Goal: Transaction & Acquisition: Purchase product/service

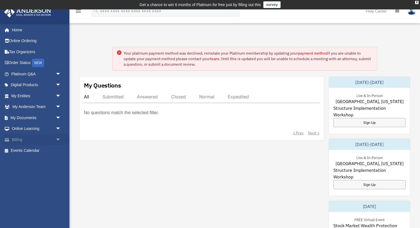
click at [20, 139] on link "Billing arrow_drop_down" at bounding box center [37, 139] width 66 height 11
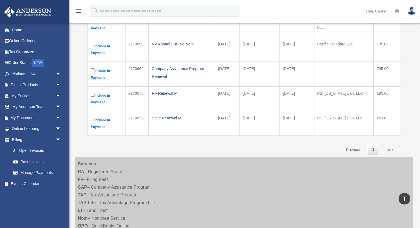
scroll to position [112, 0]
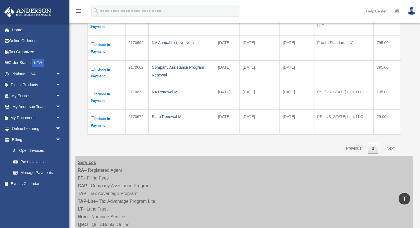
click at [92, 122] on label "Include in Payment" at bounding box center [106, 122] width 31 height 14
click at [390, 147] on link "Next" at bounding box center [390, 148] width 16 height 11
click at [388, 148] on link "Next" at bounding box center [390, 148] width 16 height 11
click at [375, 151] on link "1" at bounding box center [373, 148] width 11 height 11
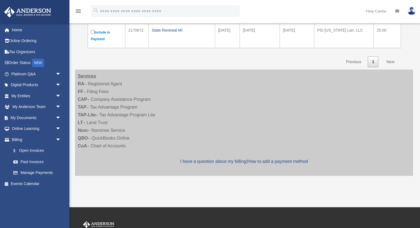
scroll to position [216, 0]
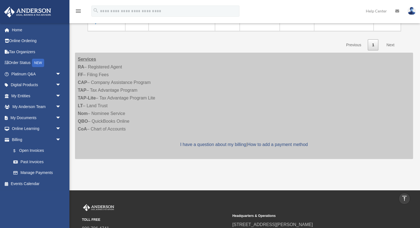
click at [389, 46] on link "Next" at bounding box center [390, 44] width 16 height 11
click at [370, 46] on link "1" at bounding box center [373, 44] width 11 height 11
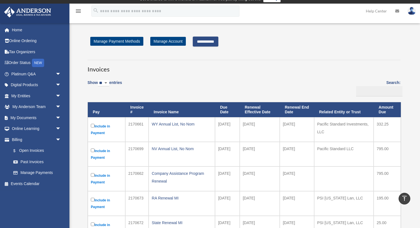
scroll to position [0, 0]
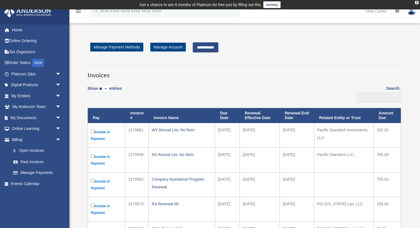
click at [213, 47] on input "**********" at bounding box center [206, 47] width 26 height 10
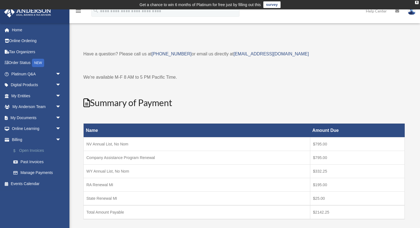
click at [24, 151] on link "$ Open Invoices" at bounding box center [39, 150] width 62 height 11
click at [28, 149] on link "$ Open Invoices" at bounding box center [39, 150] width 62 height 11
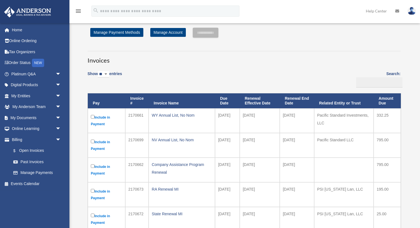
scroll to position [18, 0]
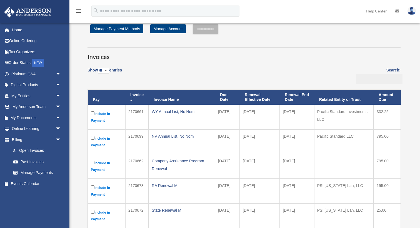
click at [371, 79] on input "Search:" at bounding box center [379, 79] width 46 height 11
paste input "*******"
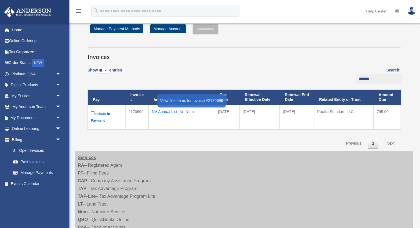
type input "*******"
click at [167, 113] on div "NV Annual List, No Nom" at bounding box center [182, 112] width 60 height 8
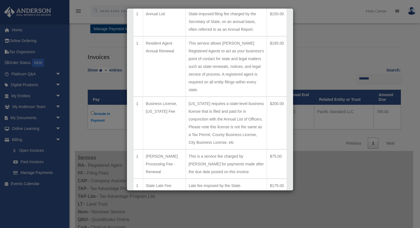
scroll to position [0, 0]
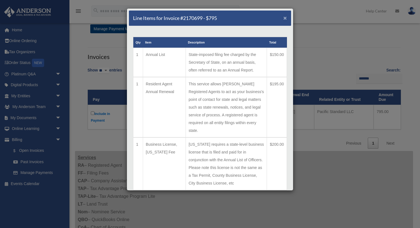
drag, startPoint x: 286, startPoint y: 18, endPoint x: 195, endPoint y: 96, distance: 119.1
click at [195, 96] on div "Line Items for Invoice #2170699 - $795 × Qty Item Description Total 1 Annual Li…" at bounding box center [210, 99] width 167 height 183
click at [285, 17] on span "×" at bounding box center [285, 18] width 4 height 6
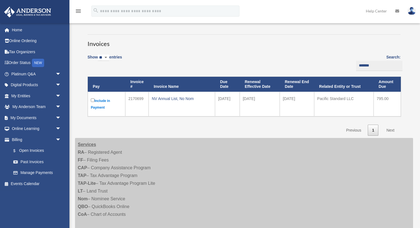
scroll to position [33, 0]
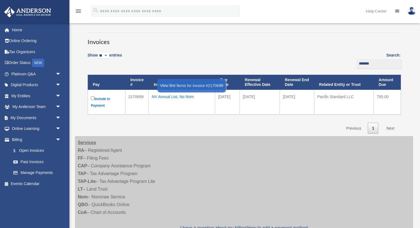
click at [173, 95] on div "NV Annual List, No Nom" at bounding box center [182, 97] width 60 height 8
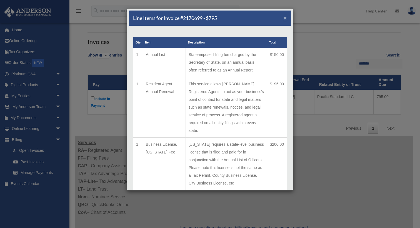
click at [285, 17] on span "×" at bounding box center [285, 18] width 4 height 6
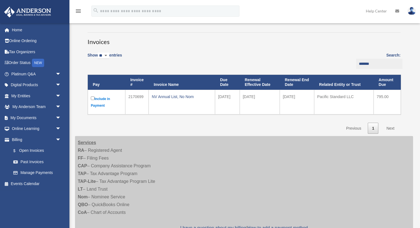
drag, startPoint x: 381, startPoint y: 66, endPoint x: 309, endPoint y: 66, distance: 72.7
click at [309, 66] on div "Show ** ** ** *** entries Search: ******* Pay Invoice # Invoice Name Due Date R…" at bounding box center [243, 91] width 313 height 85
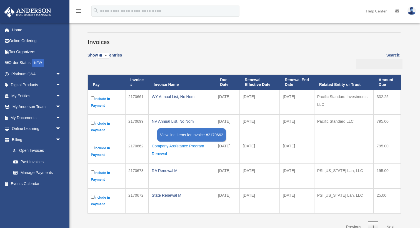
click at [191, 145] on div "Company Assistance Program Renewal" at bounding box center [182, 150] width 60 height 16
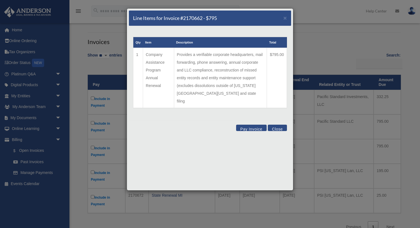
scroll to position [36, 0]
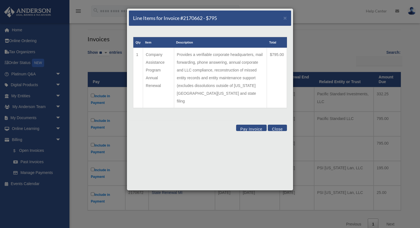
click at [279, 125] on button "Close" at bounding box center [277, 128] width 19 height 6
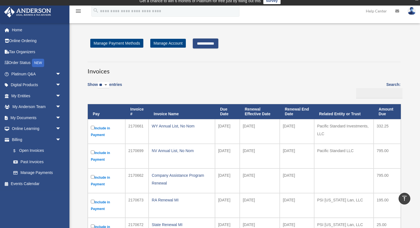
scroll to position [0, 0]
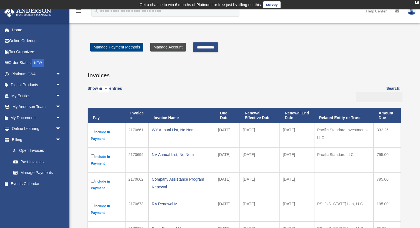
click at [165, 47] on link "Manage Account" at bounding box center [168, 47] width 36 height 9
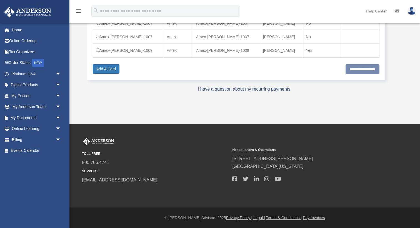
scroll to position [69, 0]
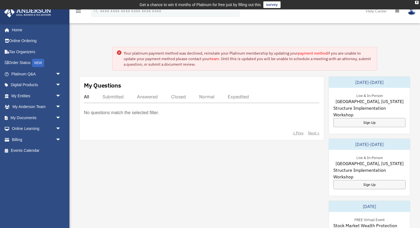
click at [182, 95] on div "Closed" at bounding box center [178, 97] width 15 height 6
click at [19, 140] on link "Billing arrow_drop_down" at bounding box center [37, 139] width 66 height 11
click at [59, 139] on span "arrow_drop_down" at bounding box center [61, 139] width 11 height 11
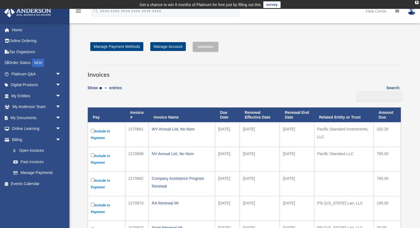
click at [92, 121] on table "Pay Invoice # Invoice Name Due Date Renewal Effective Date Renewal End Date Rel…" at bounding box center [243, 176] width 313 height 139
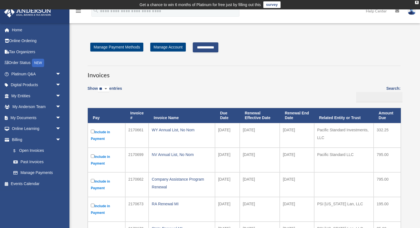
click at [205, 46] on input "**********" at bounding box center [206, 47] width 26 height 10
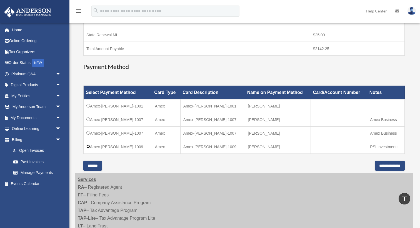
scroll to position [171, 0]
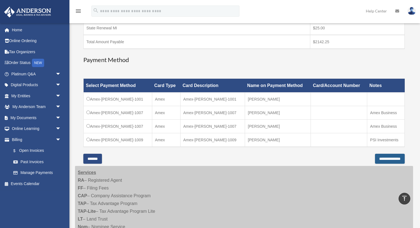
click at [383, 158] on input "**********" at bounding box center [390, 159] width 30 height 10
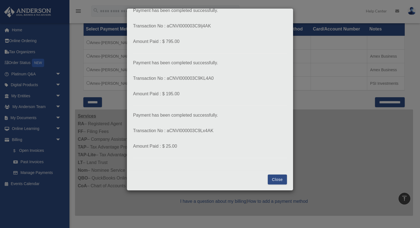
scroll to position [229, 0]
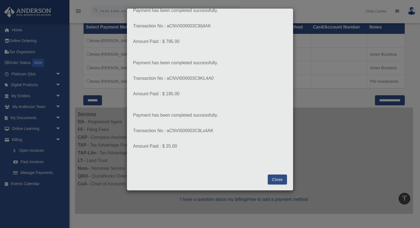
click at [278, 180] on button "Close" at bounding box center [277, 180] width 19 height 10
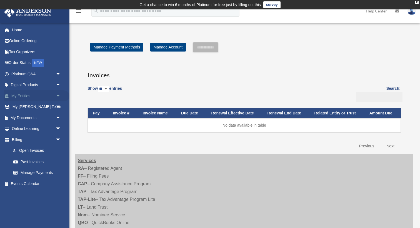
click at [61, 94] on span "arrow_drop_down" at bounding box center [61, 95] width 11 height 11
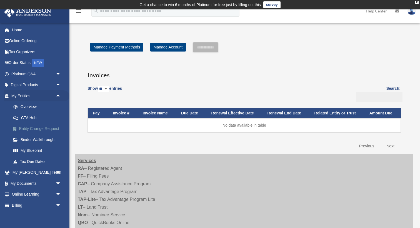
click at [27, 130] on link "Entity Change Request" at bounding box center [39, 129] width 62 height 11
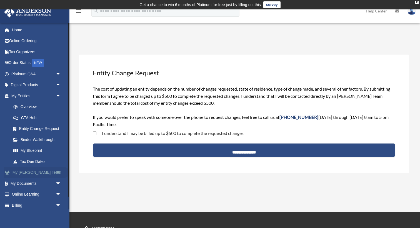
click at [60, 174] on span "arrow_drop_down" at bounding box center [61, 172] width 11 height 11
click at [40, 185] on link "My [PERSON_NAME] Team" at bounding box center [39, 187] width 62 height 18
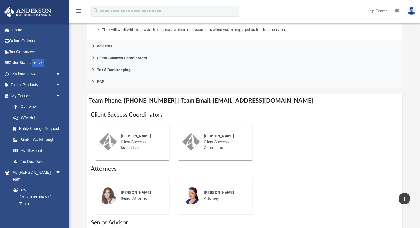
scroll to position [157, 0]
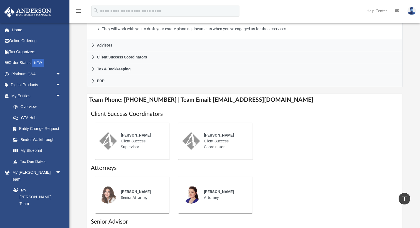
click at [134, 135] on span "[PERSON_NAME]" at bounding box center [136, 135] width 30 height 4
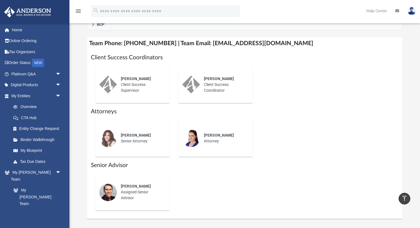
scroll to position [214, 0]
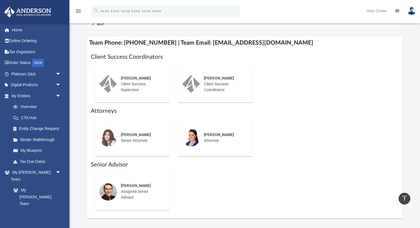
click at [124, 192] on div "[PERSON_NAME] Assigned Senior Advisor" at bounding box center [141, 191] width 49 height 25
drag, startPoint x: 201, startPoint y: 42, endPoint x: 282, endPoint y: 48, distance: 81.5
click at [283, 48] on h4 "Team Phone: [PHONE_NUMBER] | Team Email: [EMAIL_ADDRESS][DOMAIN_NAME]" at bounding box center [244, 43] width 315 height 12
copy h4 "[EMAIL_ADDRESS][DOMAIN_NAME]"
drag, startPoint x: 268, startPoint y: 41, endPoint x: 350, endPoint y: 4, distance: 89.9
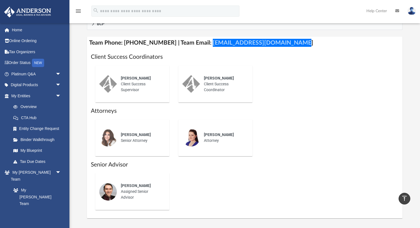
click at [0, 0] on div "menu search Site Menu add [EMAIL_ADDRESS][DOMAIN_NAME] My Profile Reset Passwor…" at bounding box center [210, 15] width 420 height 441
